Goal: Check status: Check status

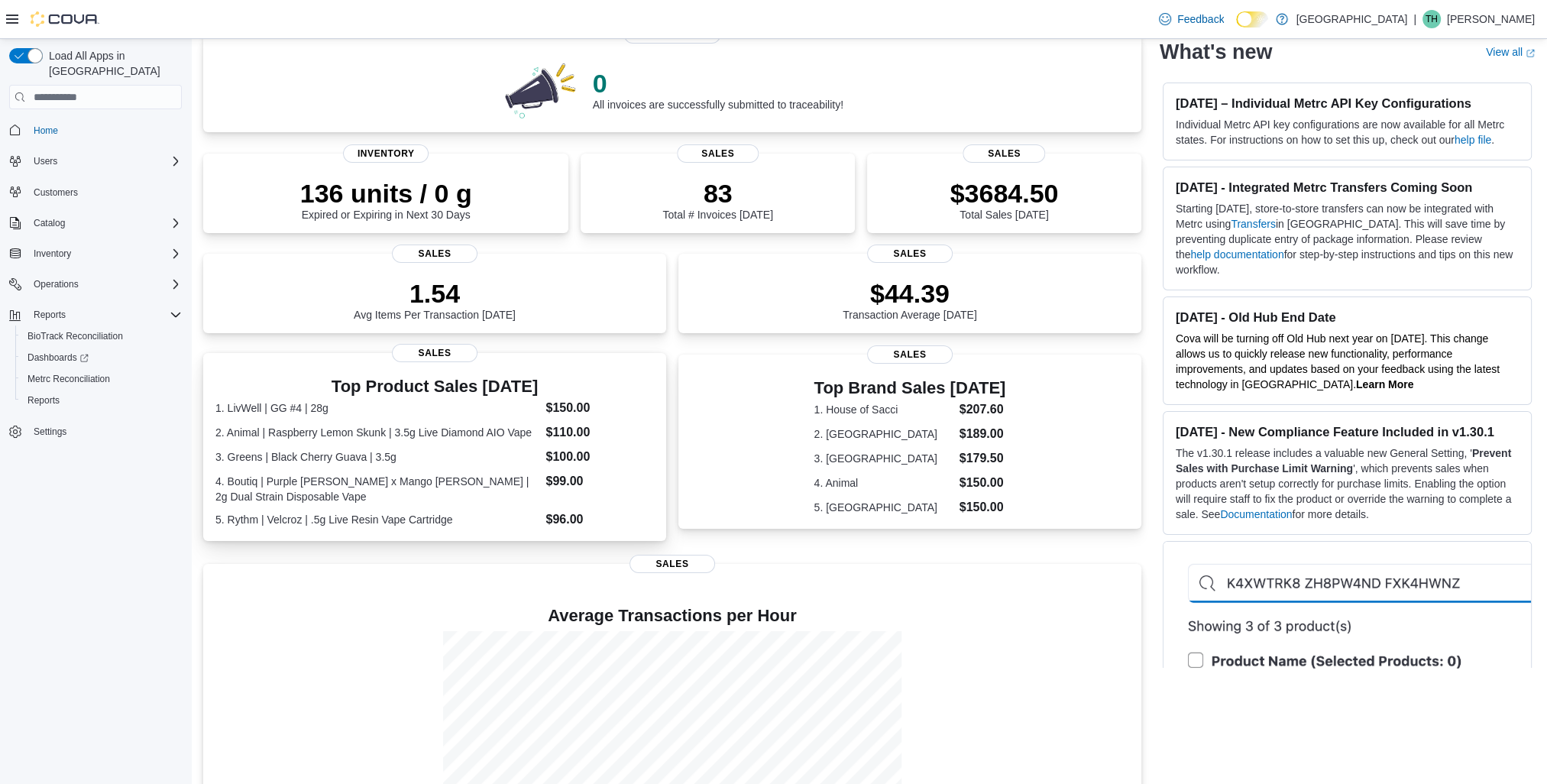
scroll to position [232, 0]
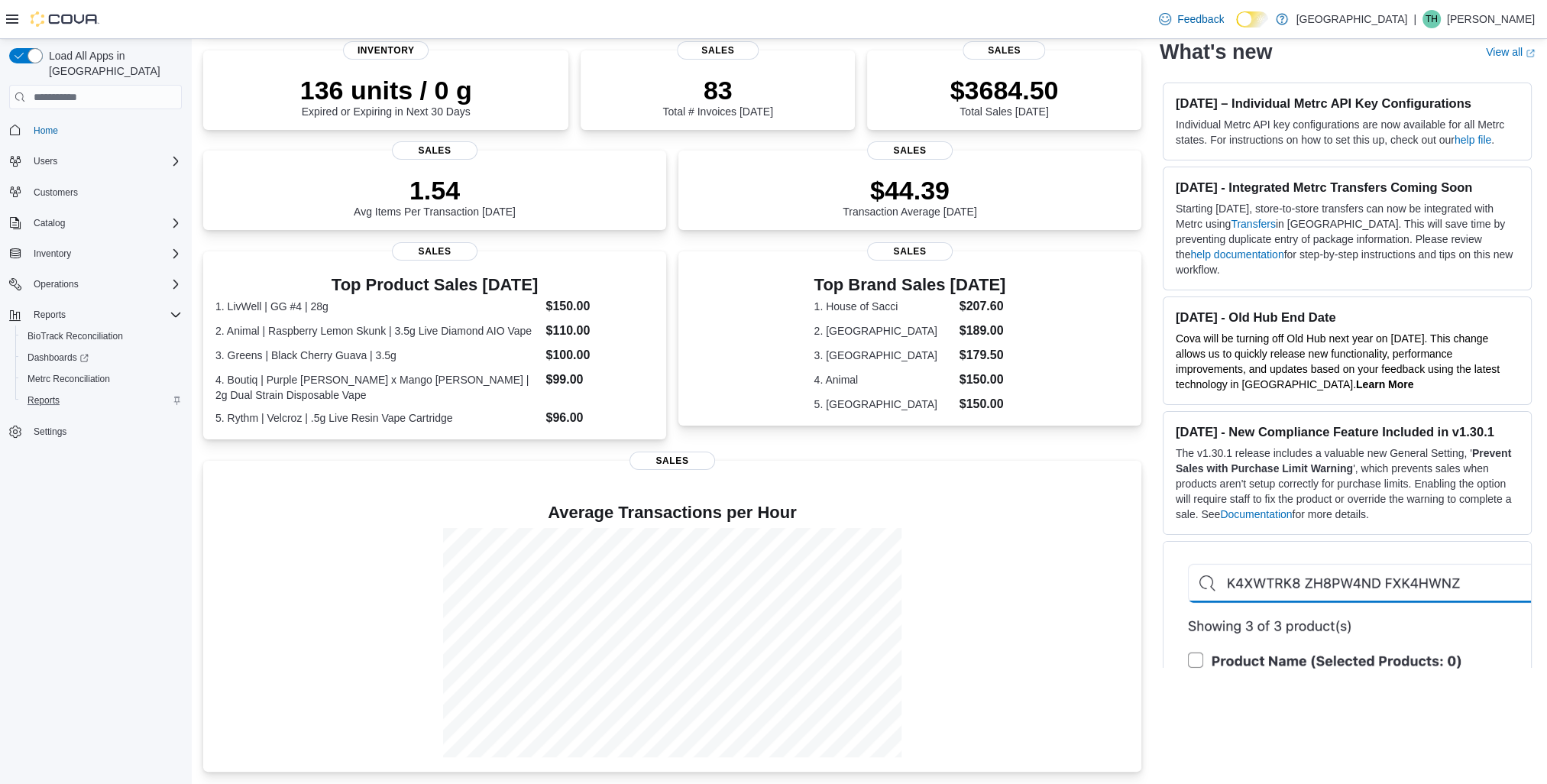
click at [80, 391] on div "Reports" at bounding box center [101, 401] width 160 height 19
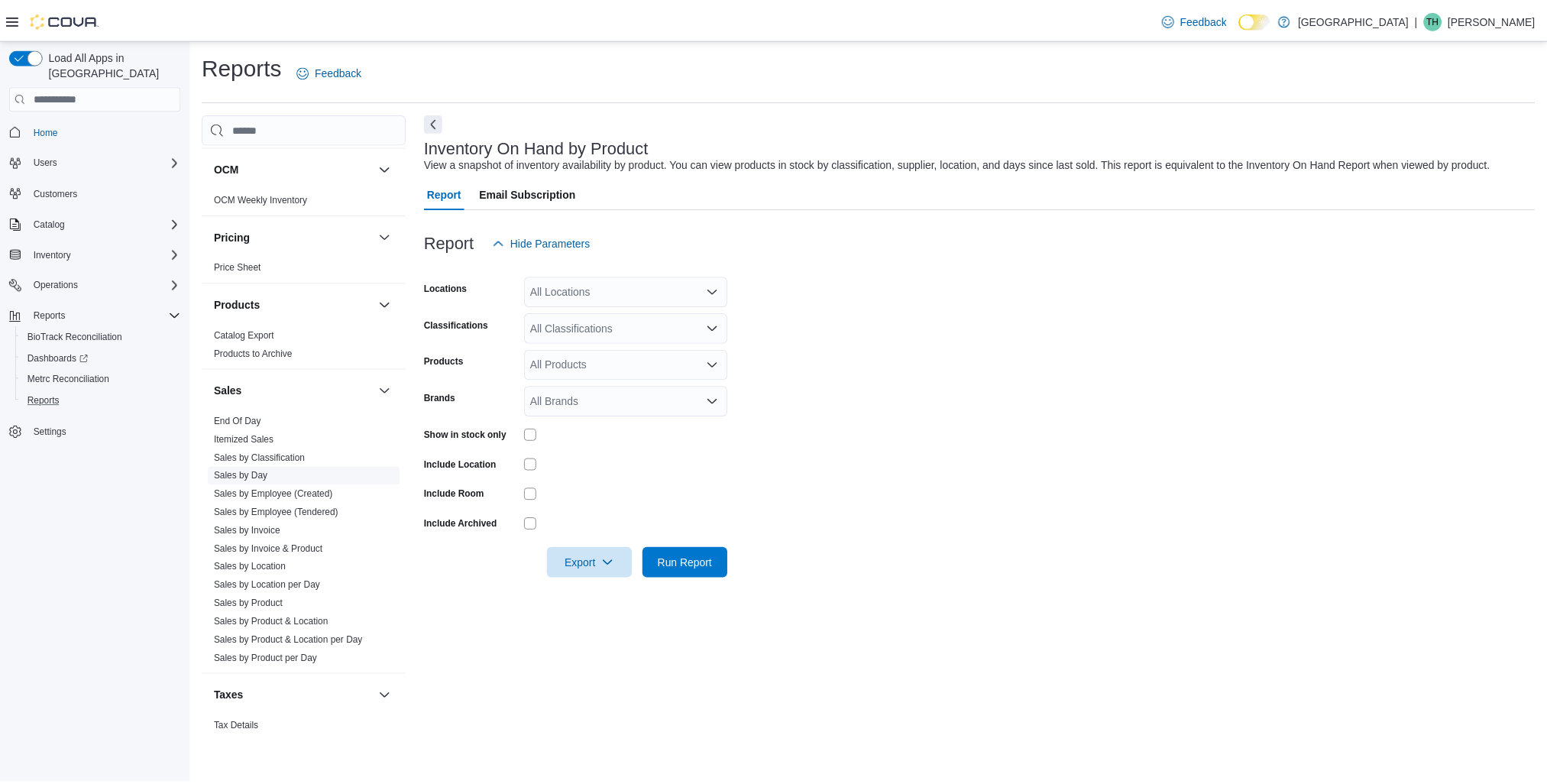
scroll to position [840, 0]
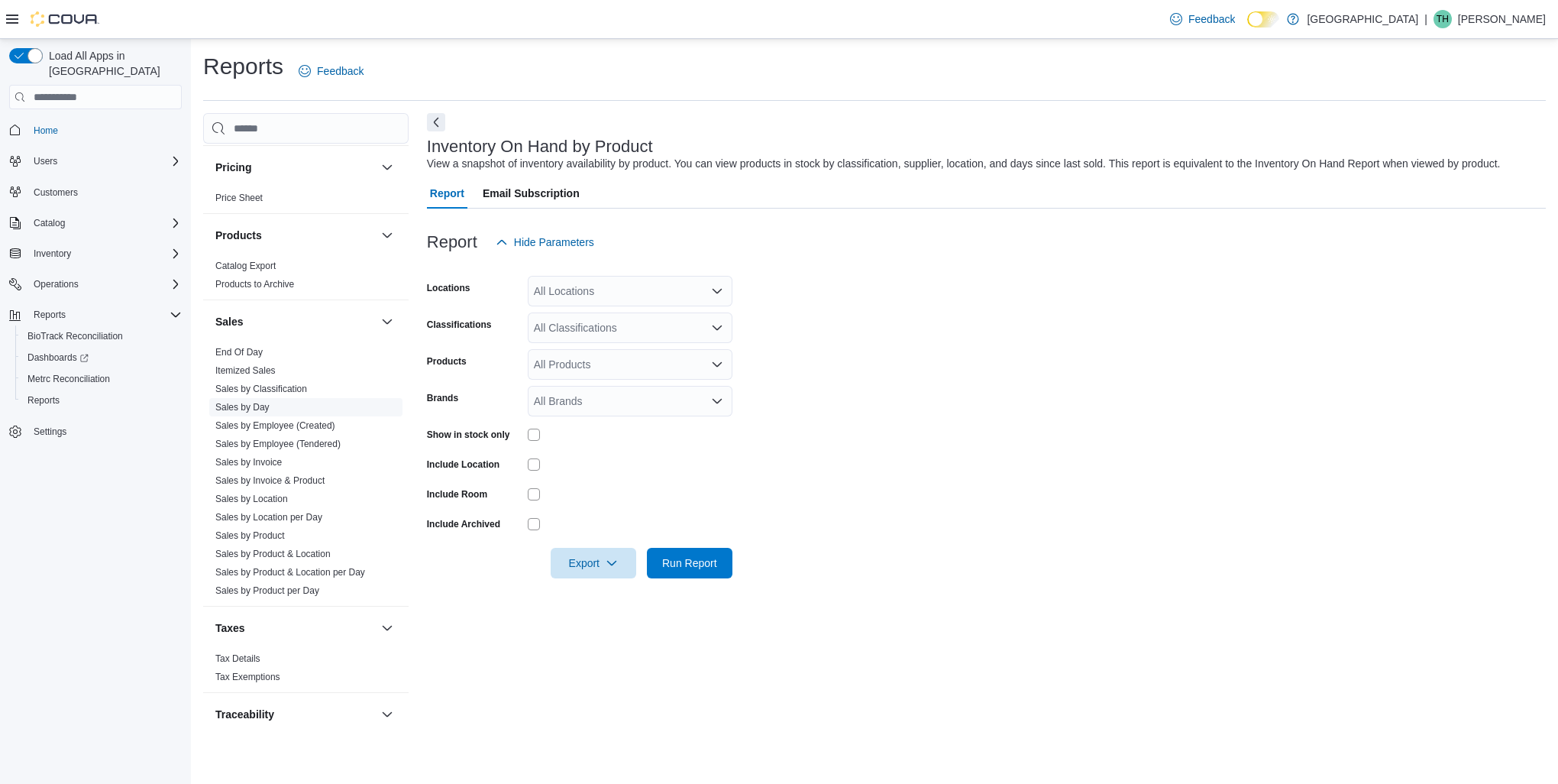
click at [268, 406] on link "Sales by Day" at bounding box center [243, 407] width 54 height 11
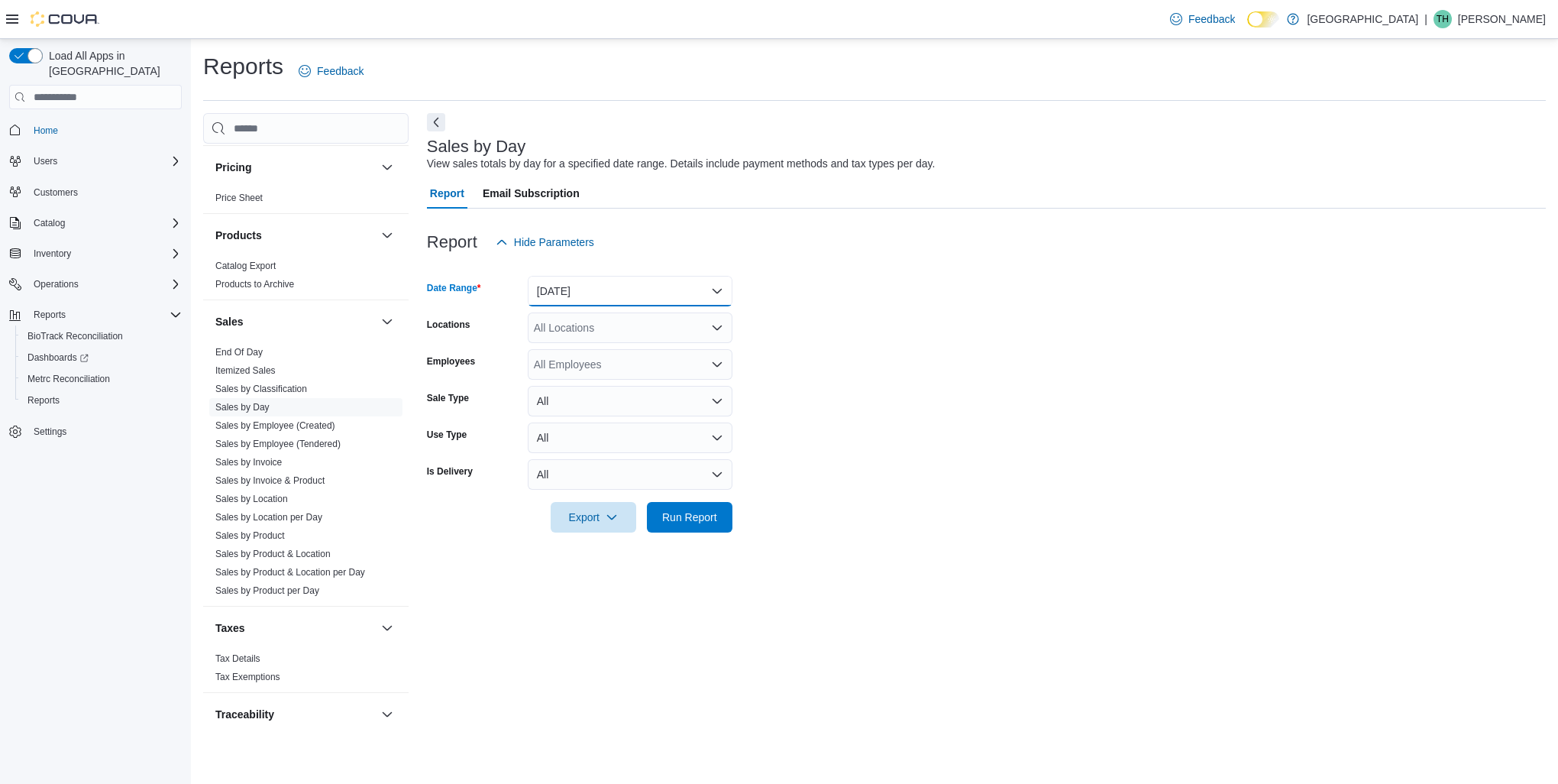
click at [600, 297] on button "[DATE]" at bounding box center [630, 291] width 205 height 31
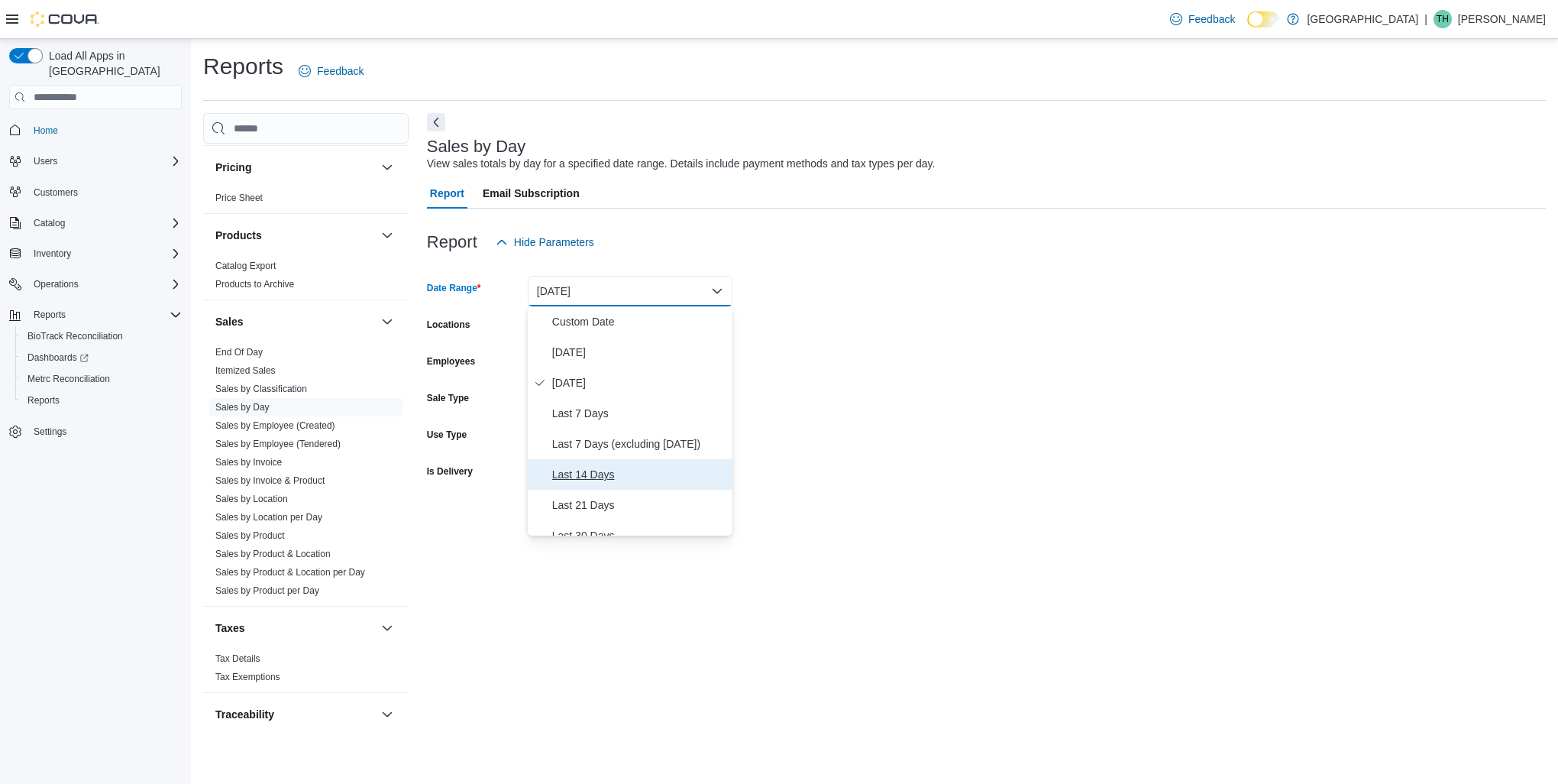
click at [587, 472] on span "Last 14 Days" at bounding box center [639, 475] width 174 height 19
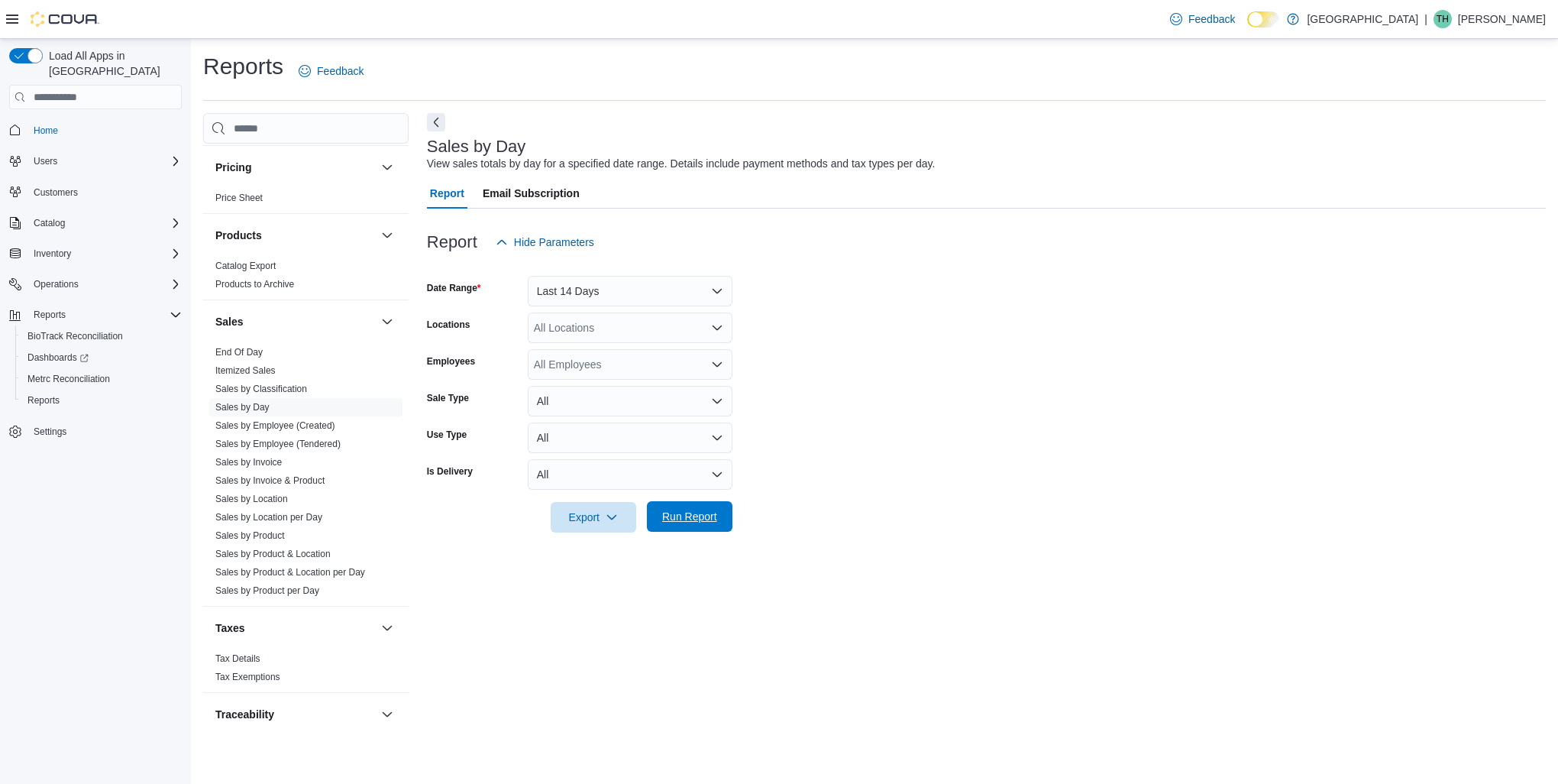
click at [662, 514] on span "Run Report" at bounding box center [689, 516] width 55 height 15
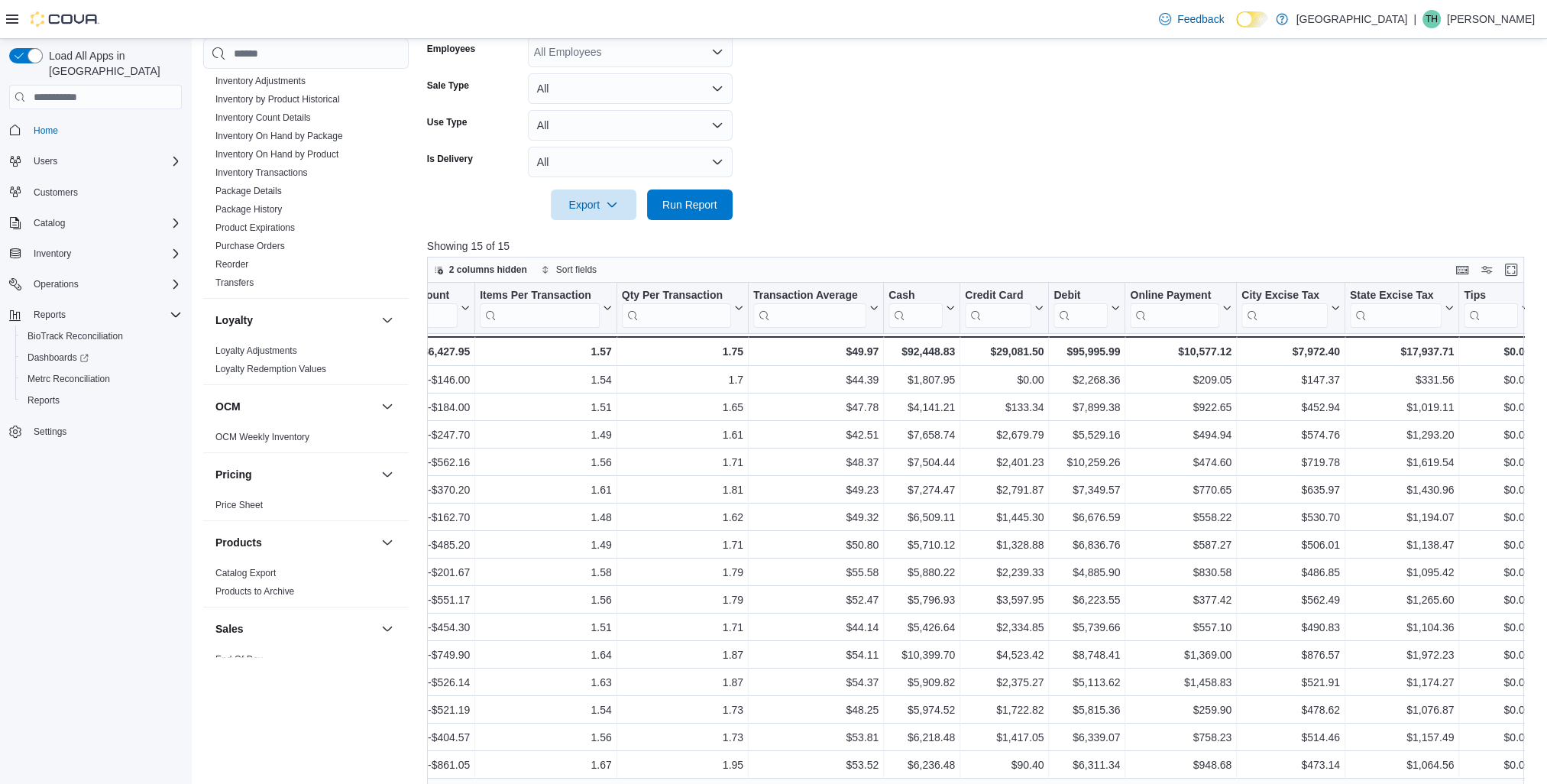
scroll to position [196, 0]
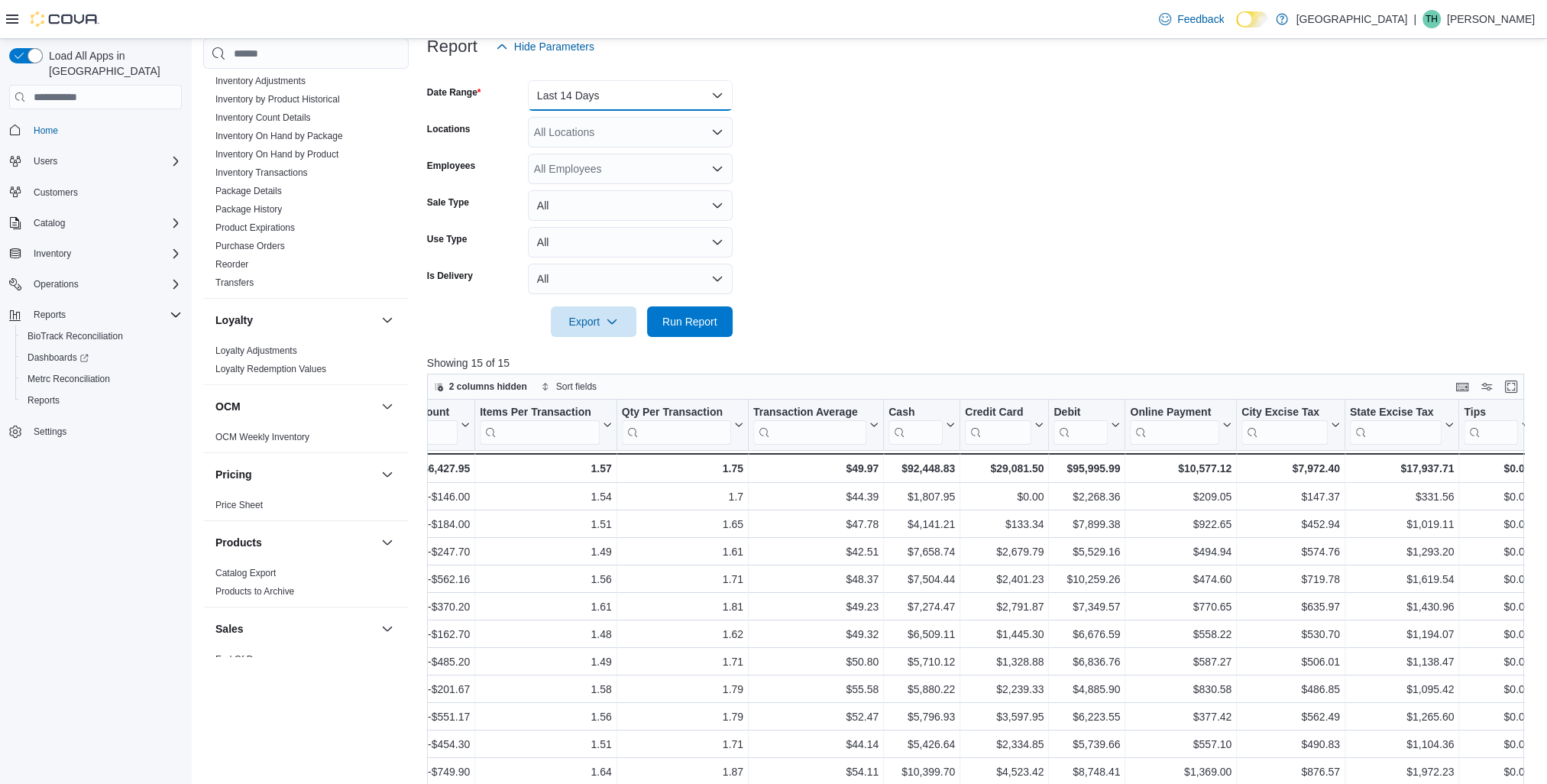
click at [599, 104] on button "Last 14 Days" at bounding box center [630, 96] width 205 height 31
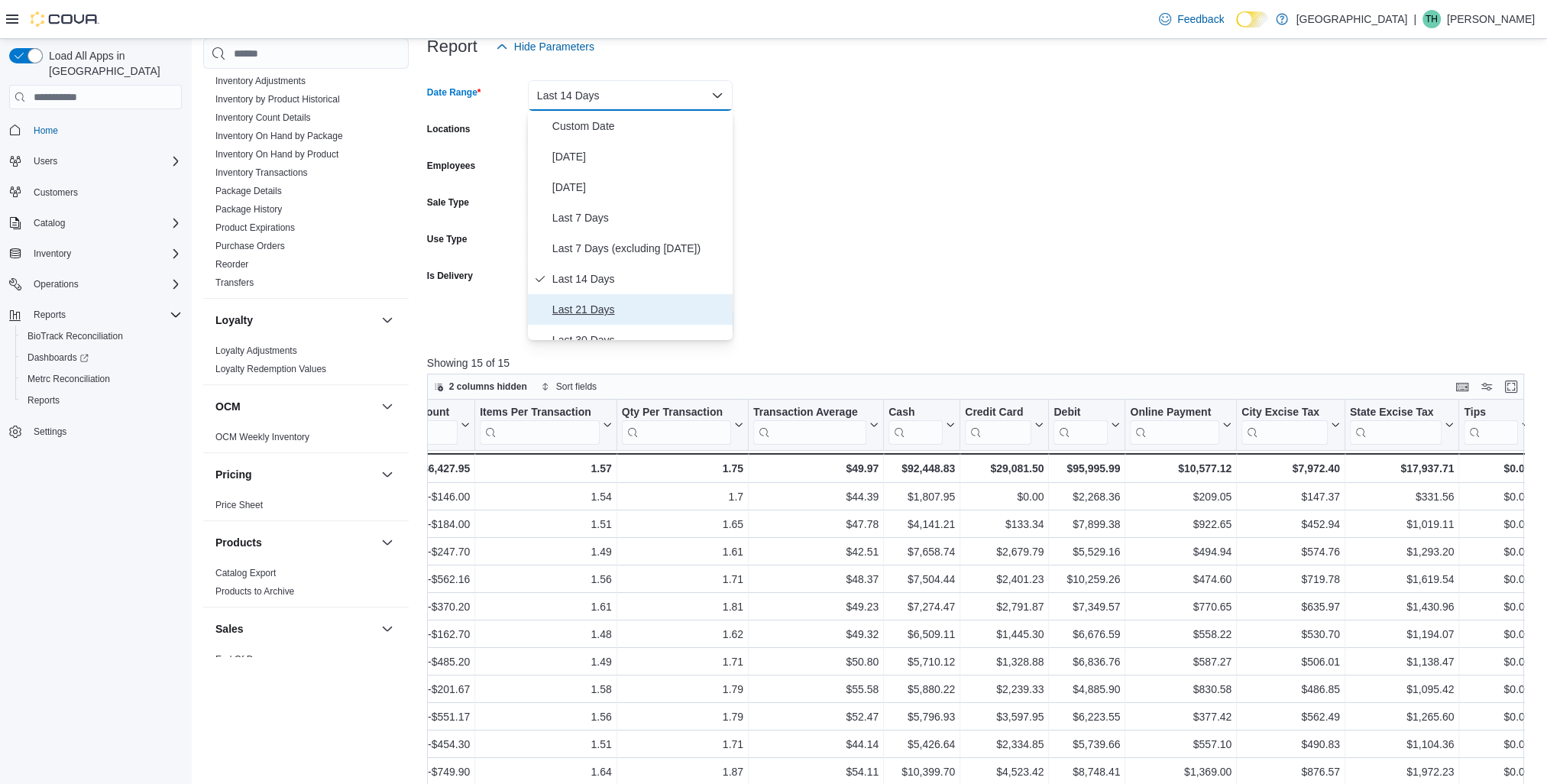
click at [588, 308] on span "Last 21 Days" at bounding box center [639, 309] width 174 height 19
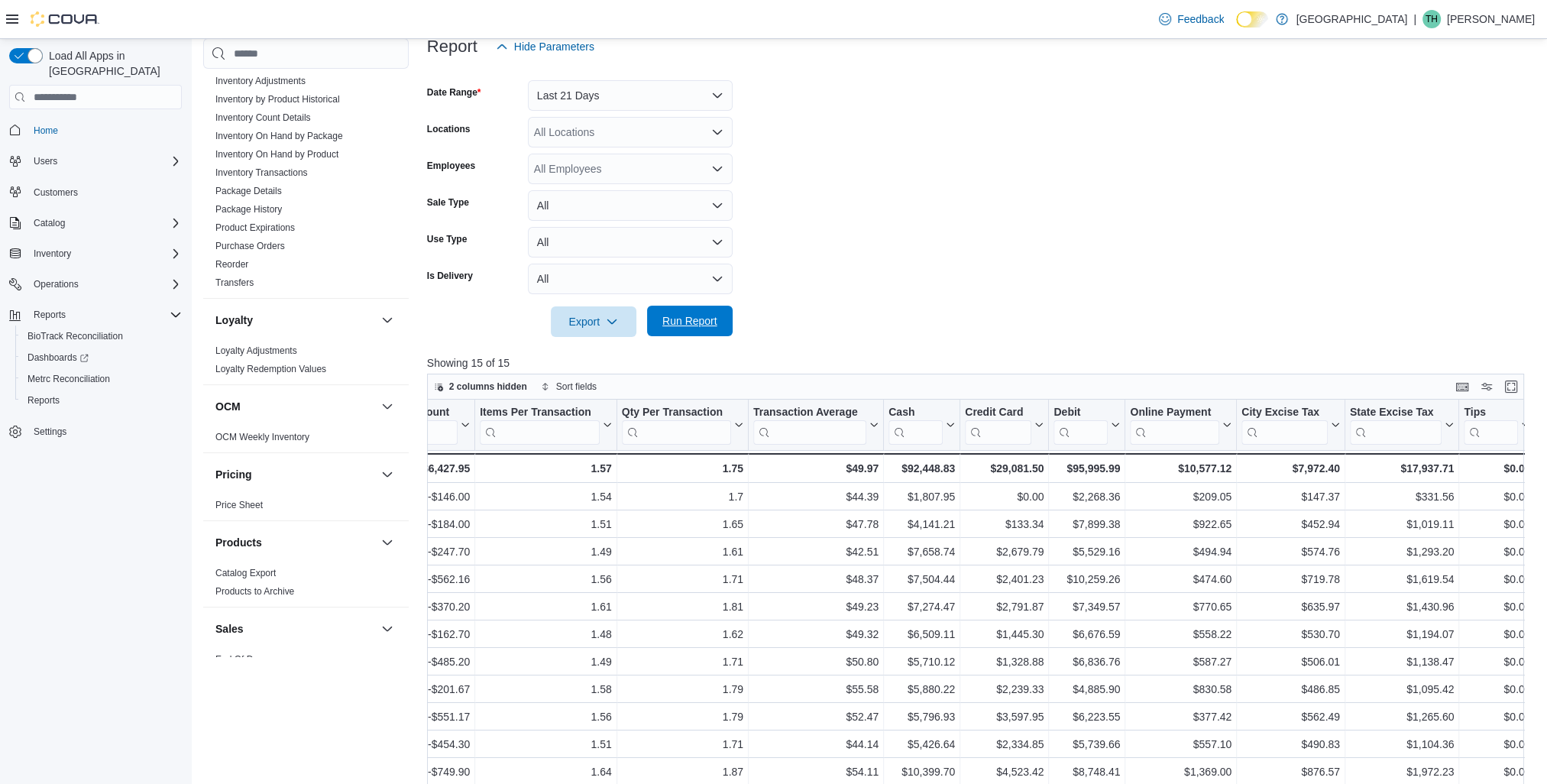
click at [664, 328] on span "Run Report" at bounding box center [689, 321] width 55 height 15
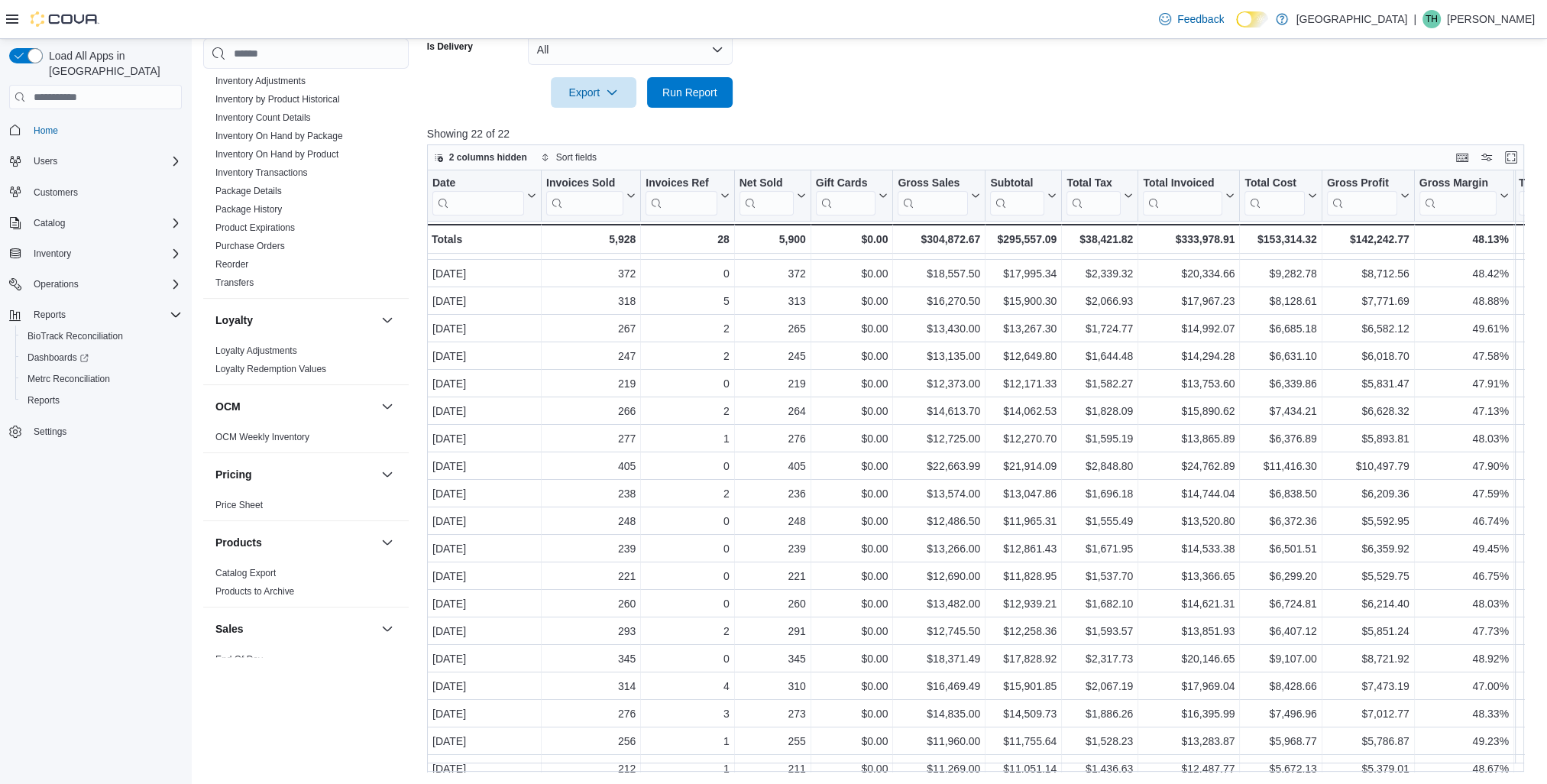
scroll to position [94, 0]
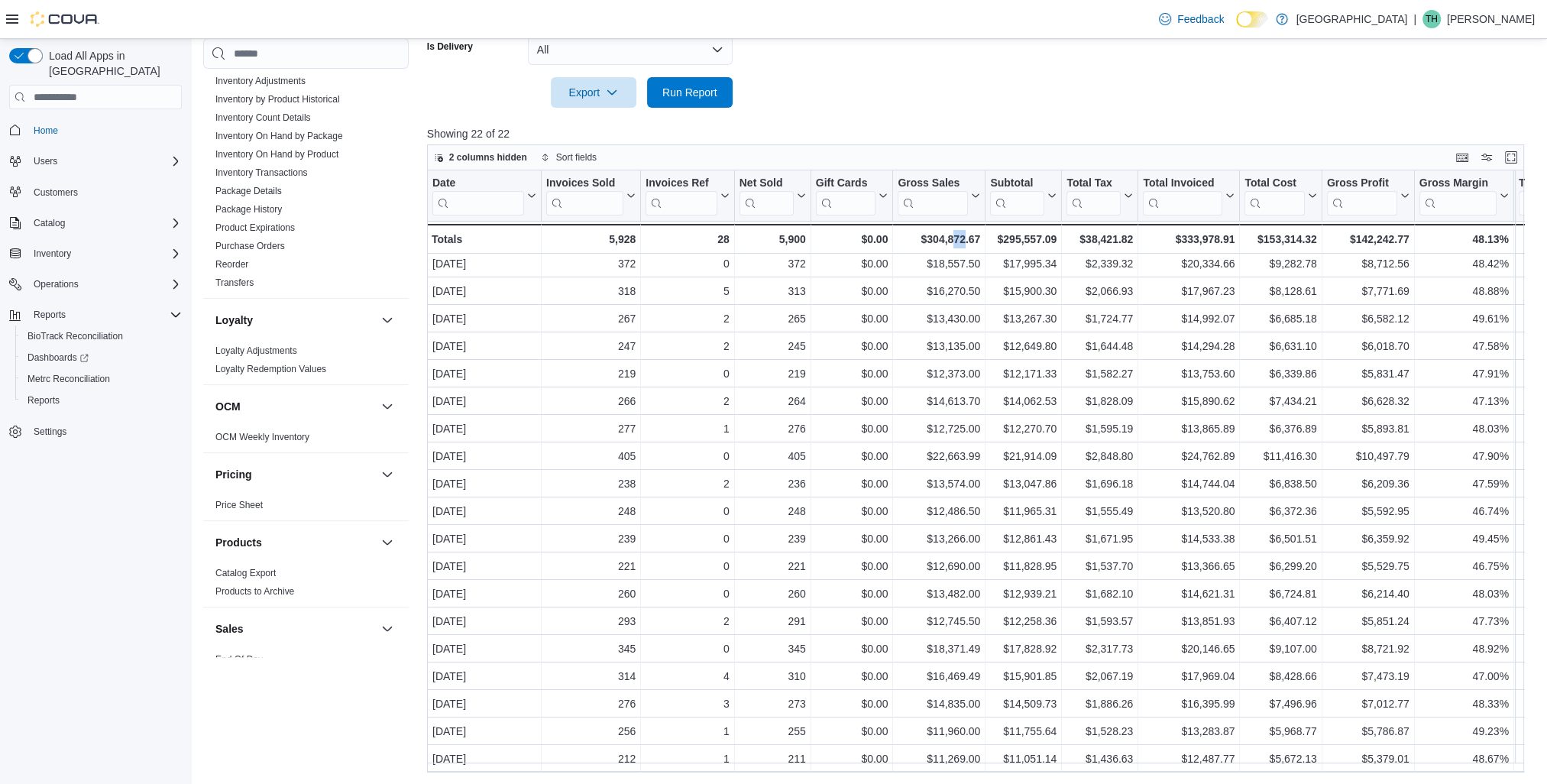
drag, startPoint x: 952, startPoint y: 772, endPoint x: 963, endPoint y: 769, distance: 11.4
click at [963, 769] on div "Date Click to view column header actions Invoices Sold Click to view column hea…" at bounding box center [981, 471] width 1108 height 602
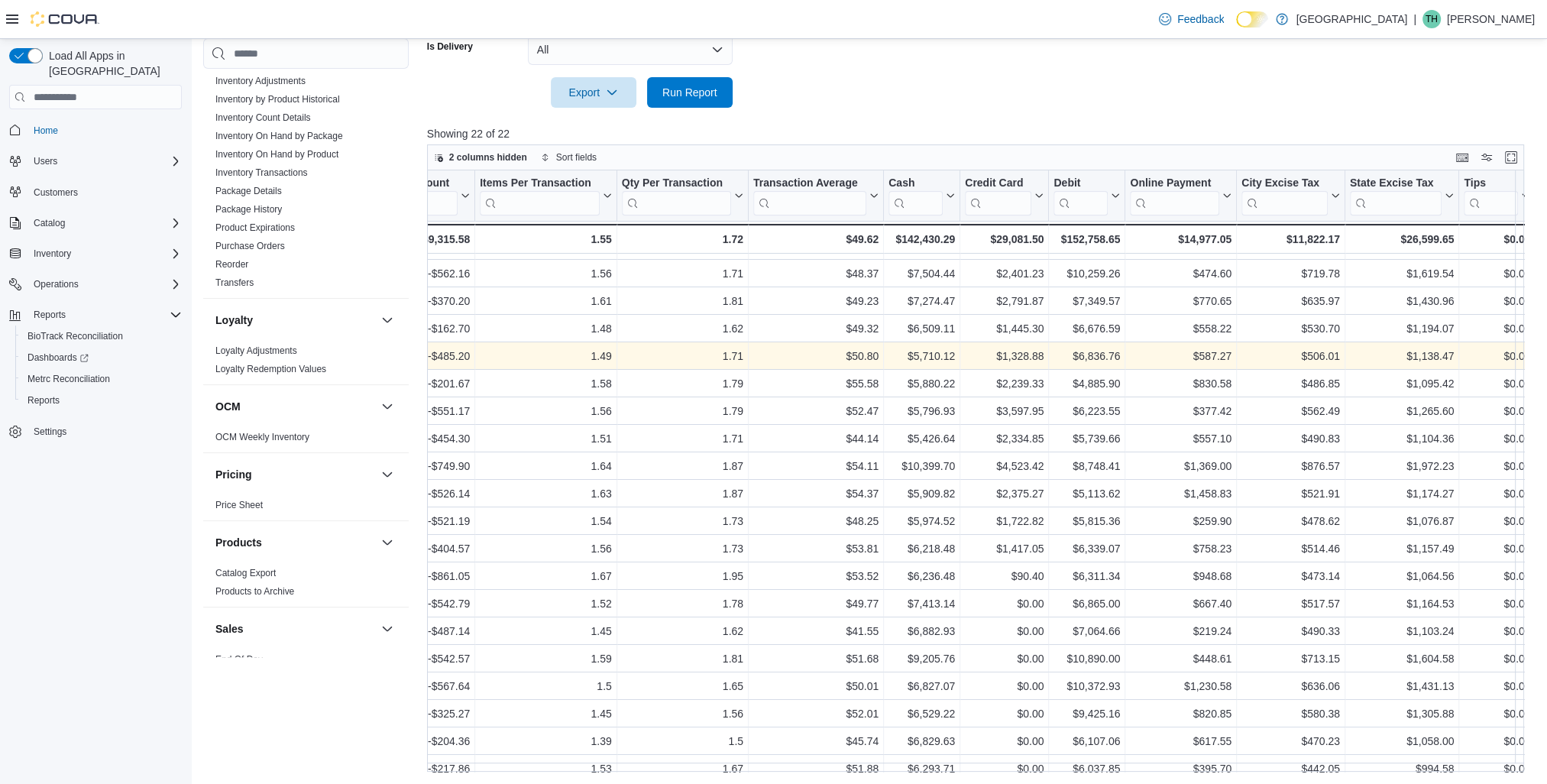
scroll to position [0, 1152]
